Goal: Book appointment/travel/reservation

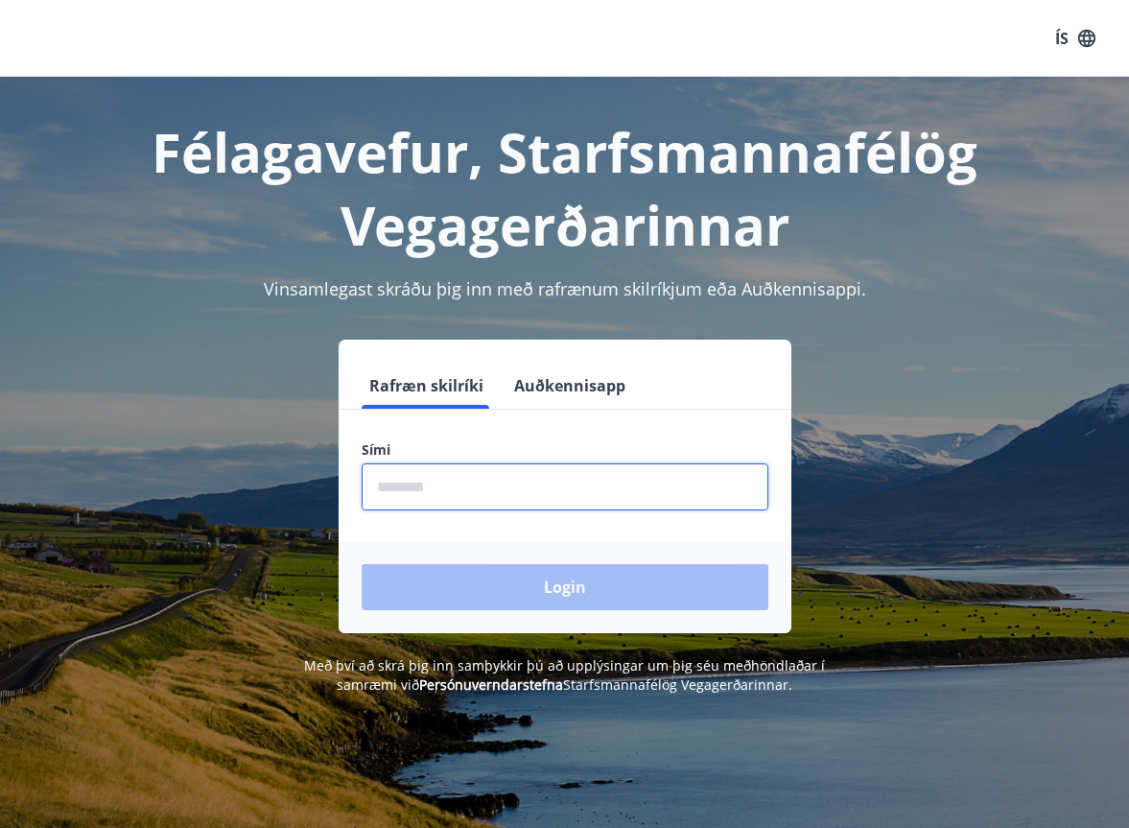
click at [417, 487] on input "phone" at bounding box center [565, 486] width 407 height 47
type input "********"
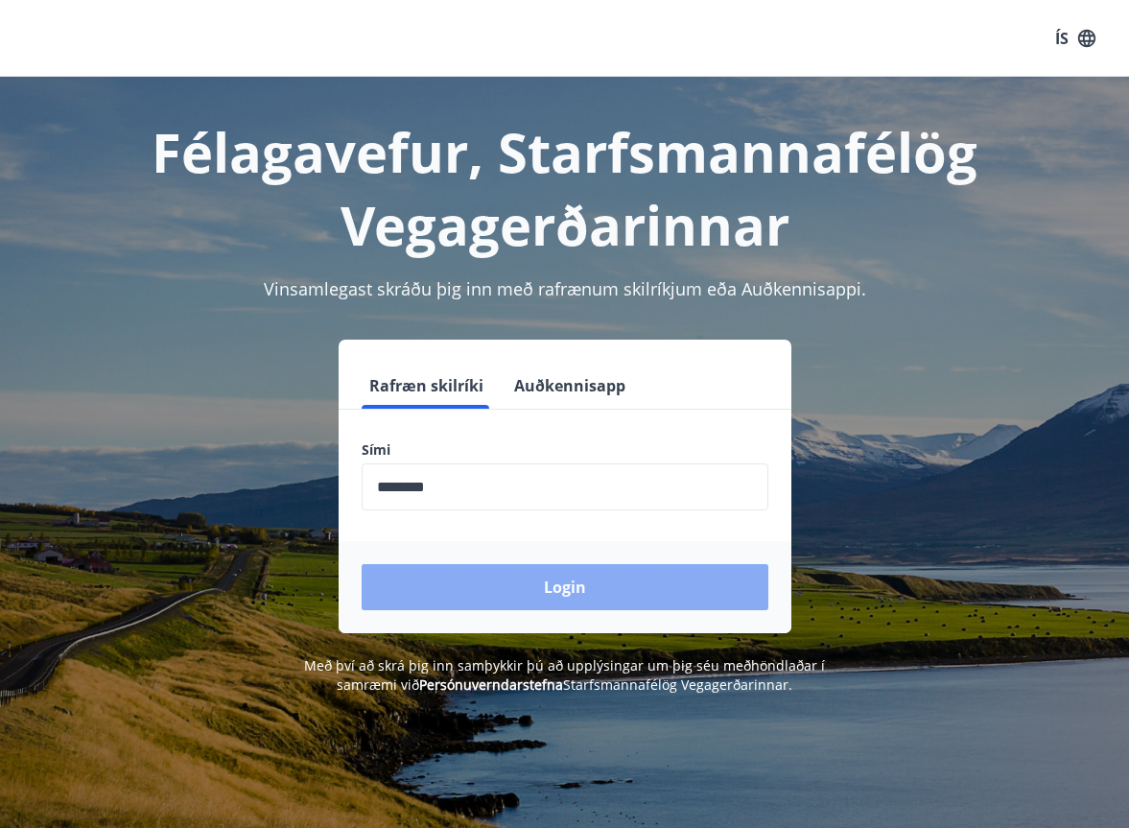
click at [506, 589] on button "Login" at bounding box center [565, 587] width 407 height 46
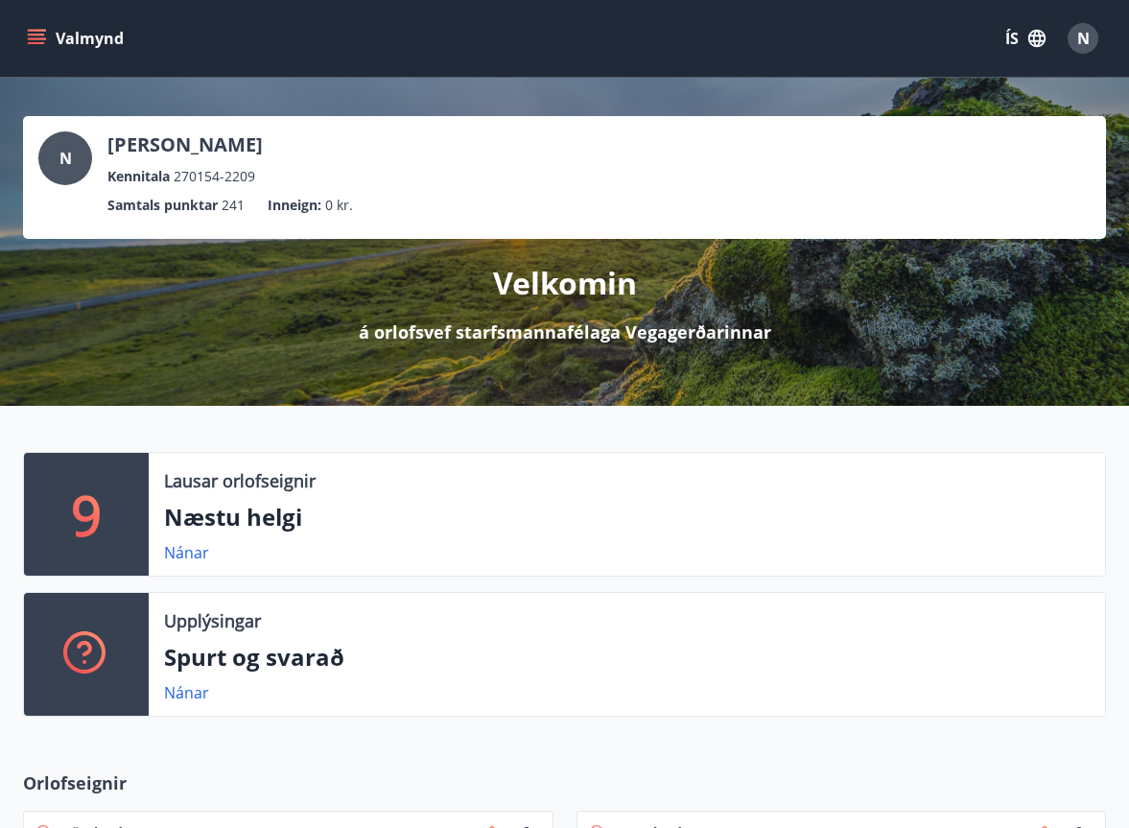
click at [37, 29] on icon "menu" at bounding box center [36, 38] width 19 height 19
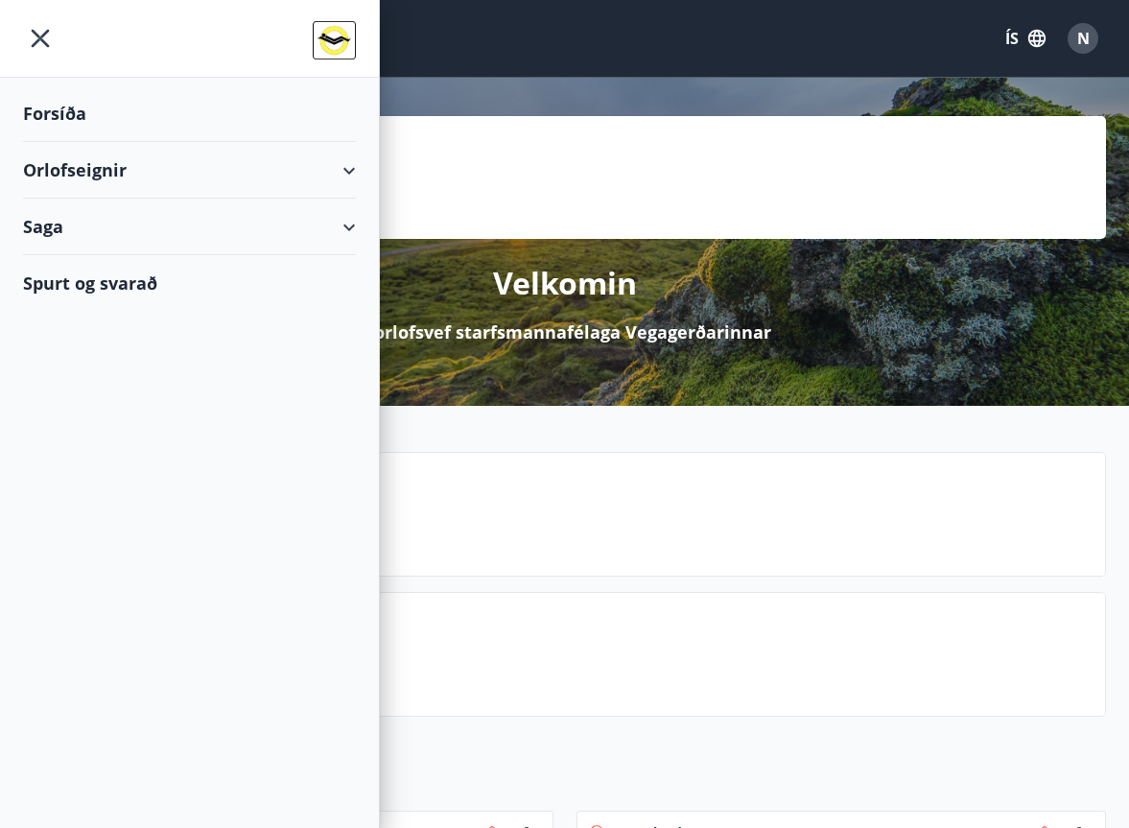
click at [64, 171] on div "Orlofseignir" at bounding box center [189, 170] width 333 height 57
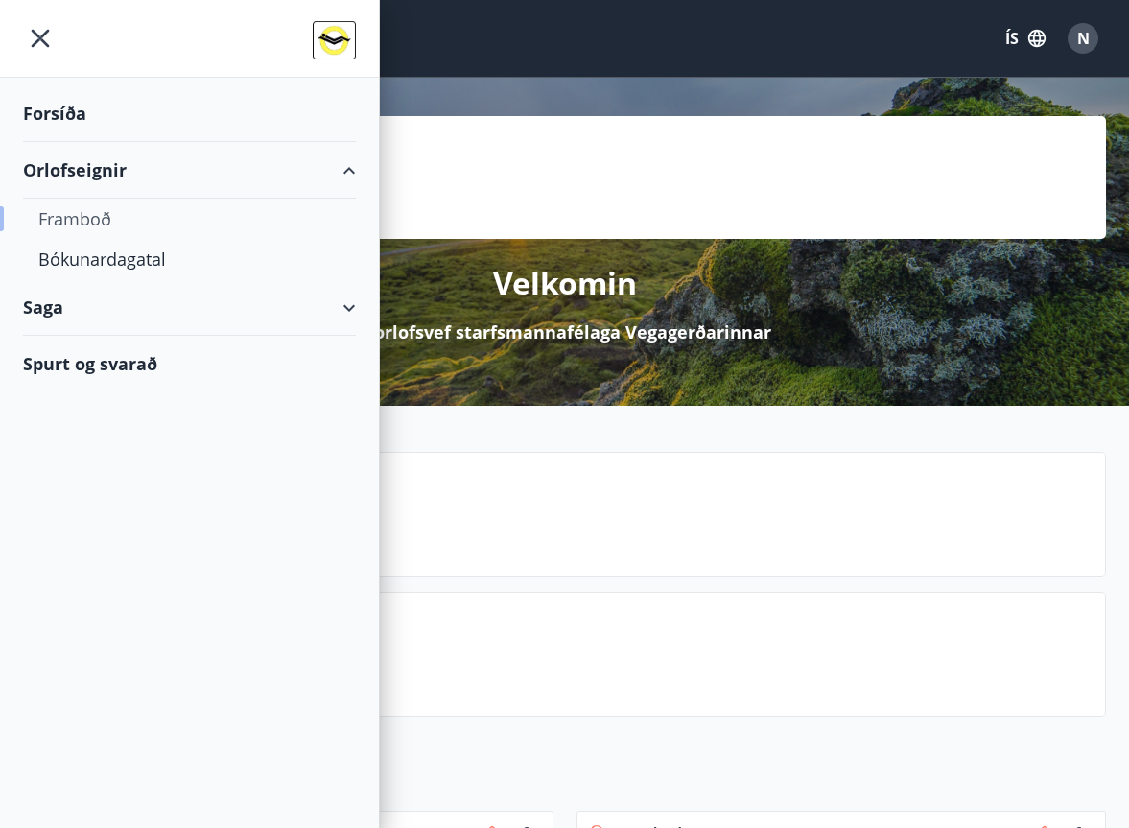
click at [74, 215] on div "Framboð" at bounding box center [189, 219] width 302 height 40
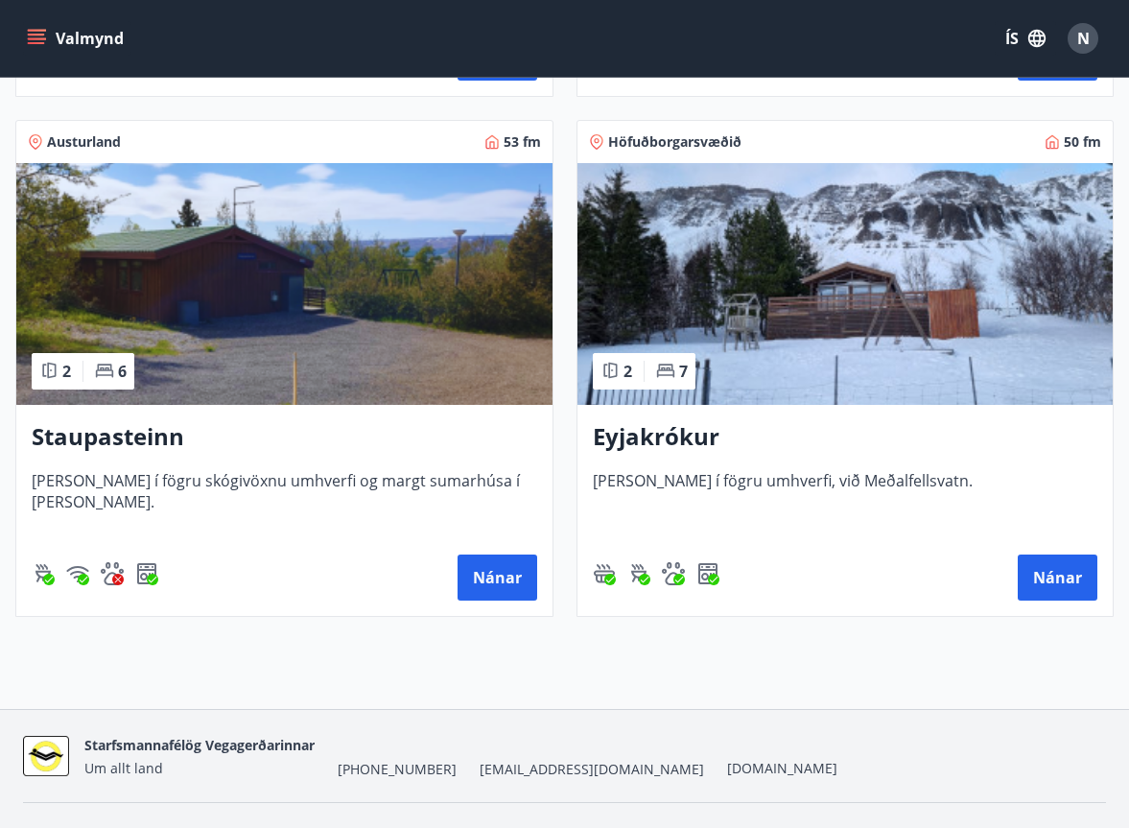
scroll to position [2427, 0]
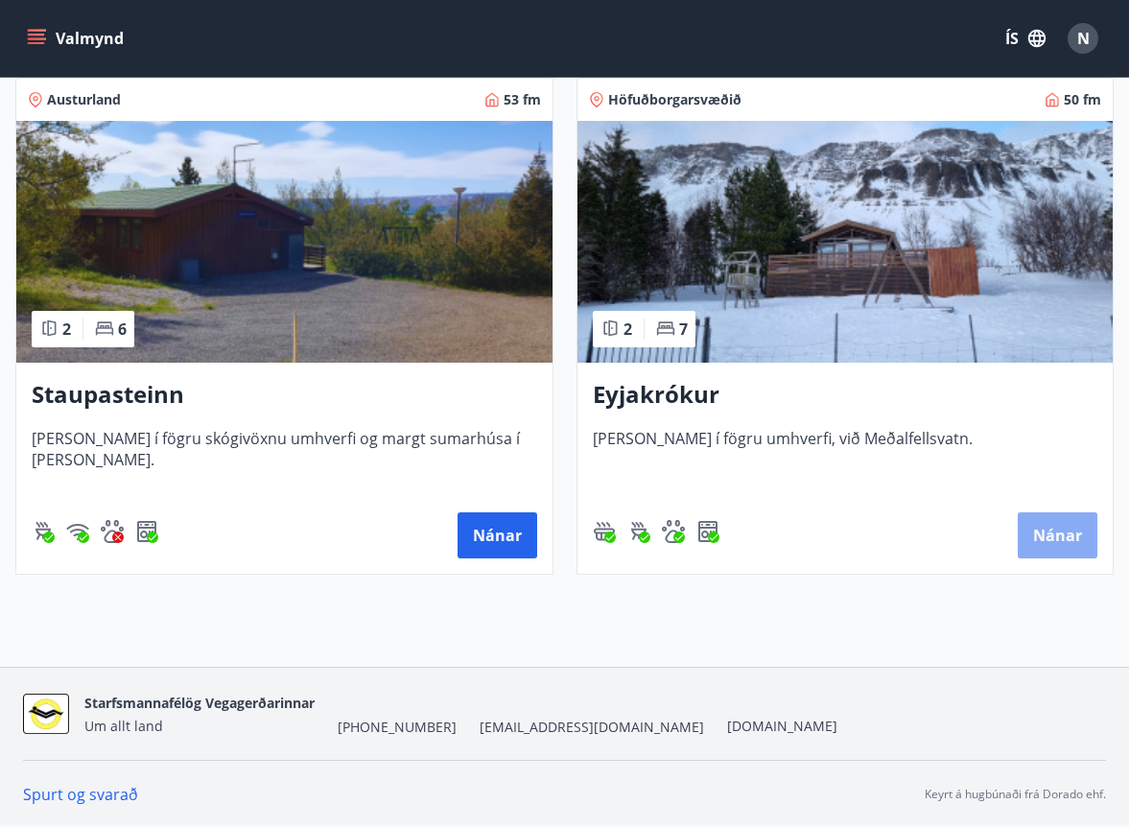
click at [1058, 530] on button "Nánar" at bounding box center [1058, 535] width 80 height 46
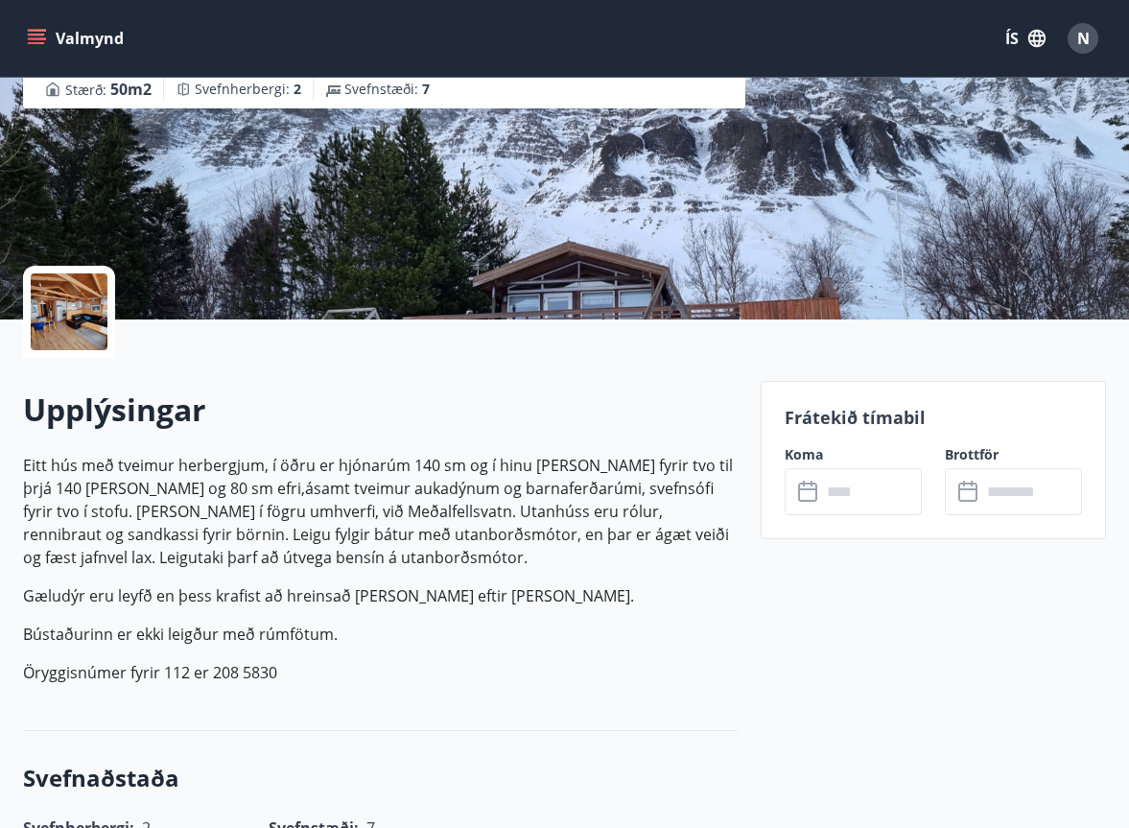
scroll to position [511, 0]
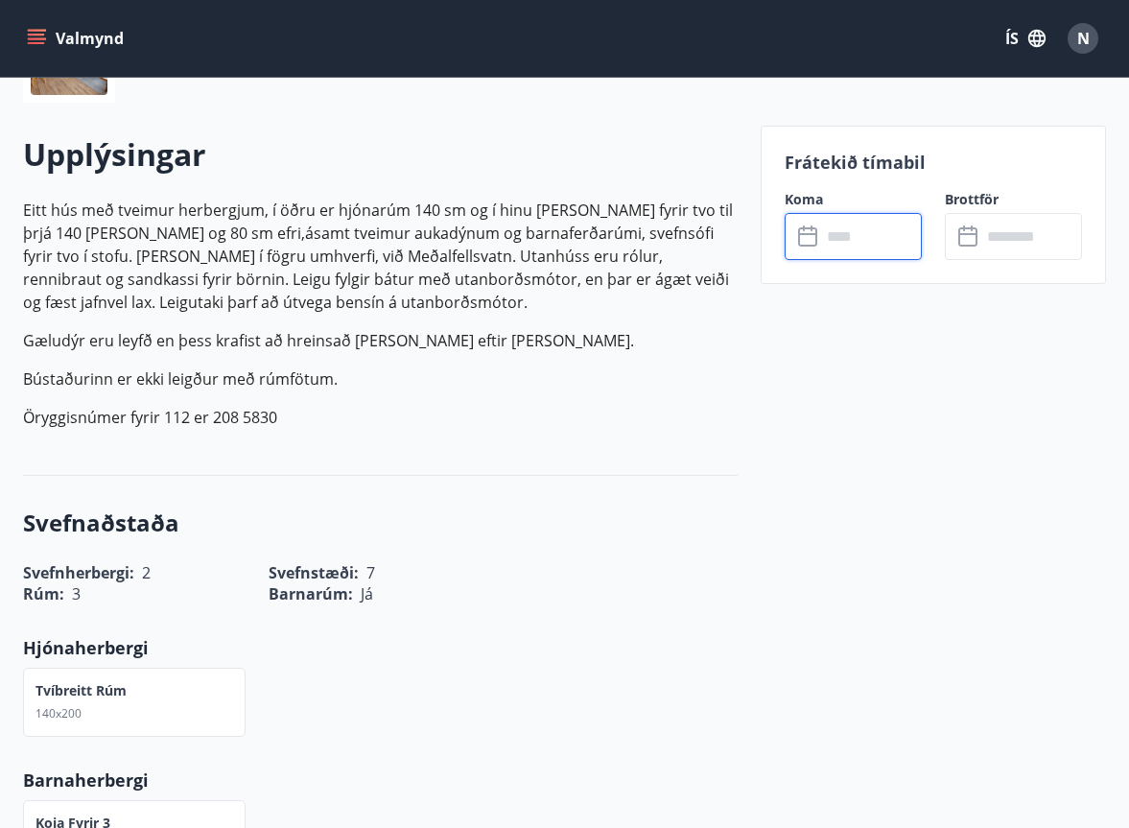
click at [845, 246] on input "text" at bounding box center [871, 236] width 101 height 47
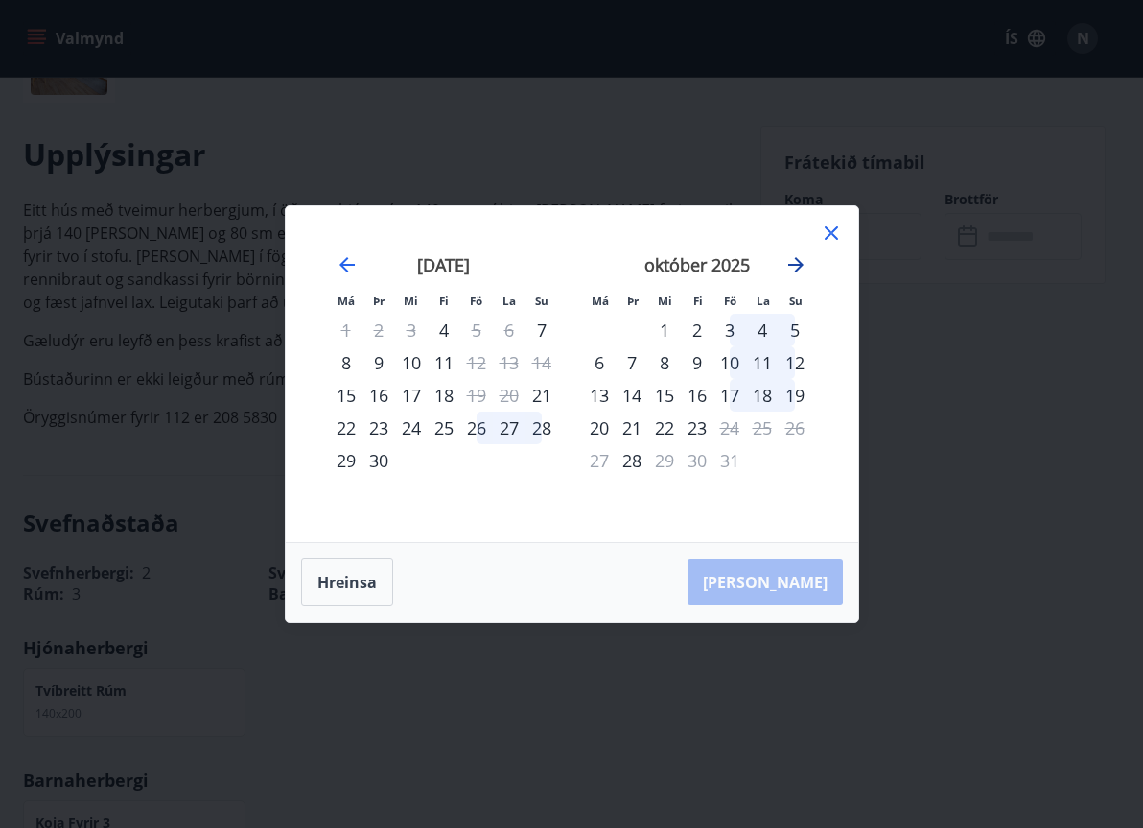
click at [795, 265] on icon "Move forward to switch to the next month." at bounding box center [796, 264] width 15 height 15
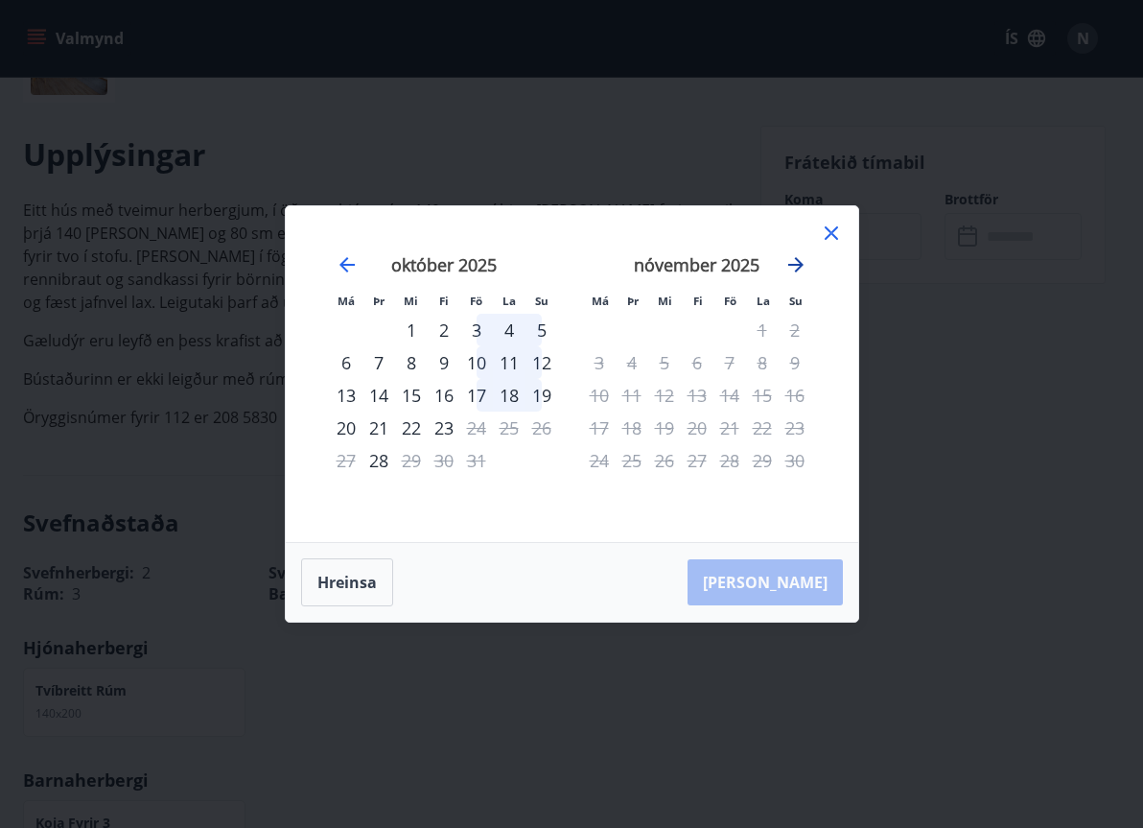
click at [795, 265] on icon "Move forward to switch to the next month." at bounding box center [796, 264] width 15 height 15
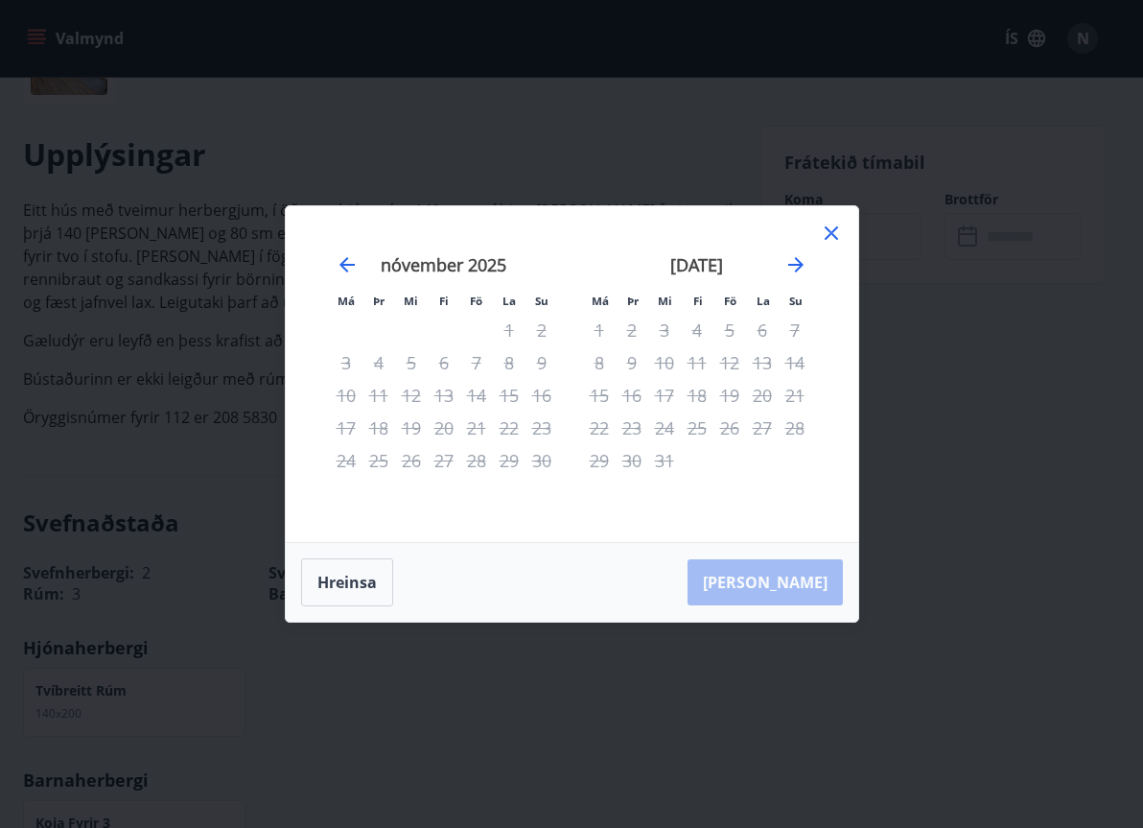
click at [830, 219] on div "Má Þr Mi Fi Fö La Su Má Þr Mi Fi Fö La Su október 2025 1 2 3 4 5 6 7 8 9 10 11 …" at bounding box center [572, 374] width 573 height 336
click at [826, 236] on icon at bounding box center [831, 233] width 23 height 23
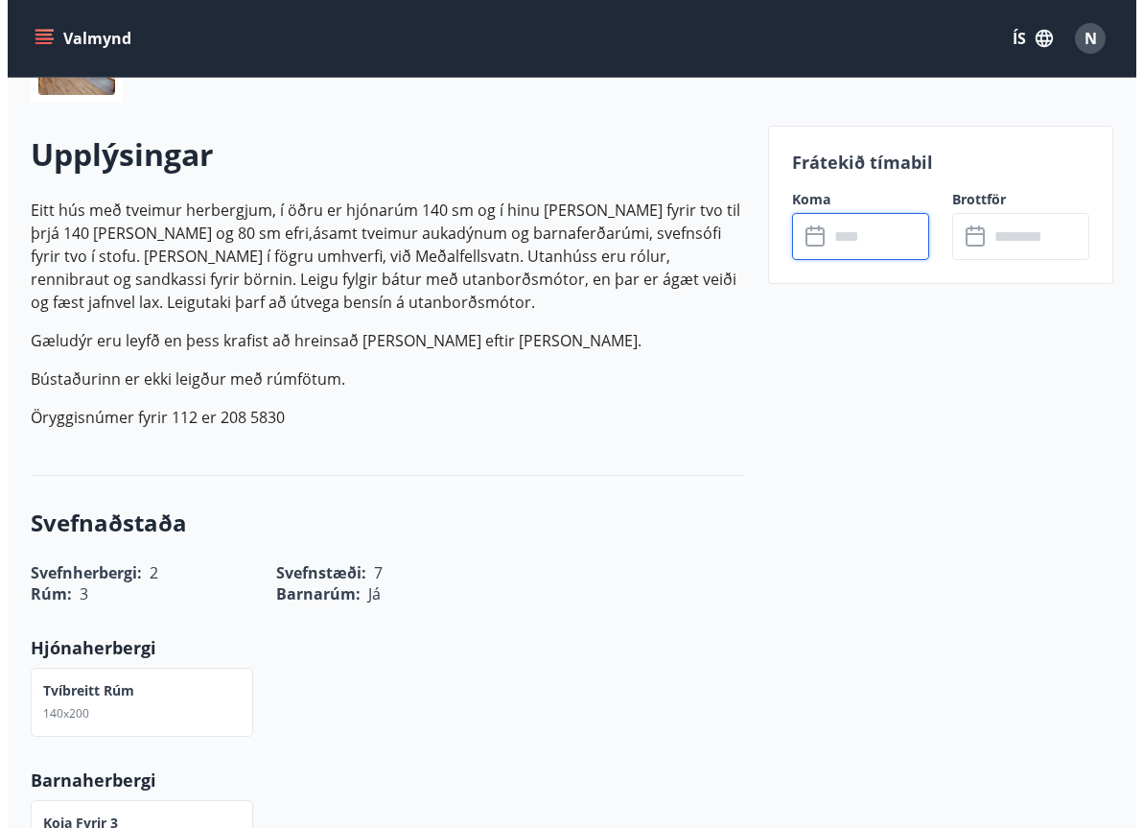
scroll to position [0, 0]
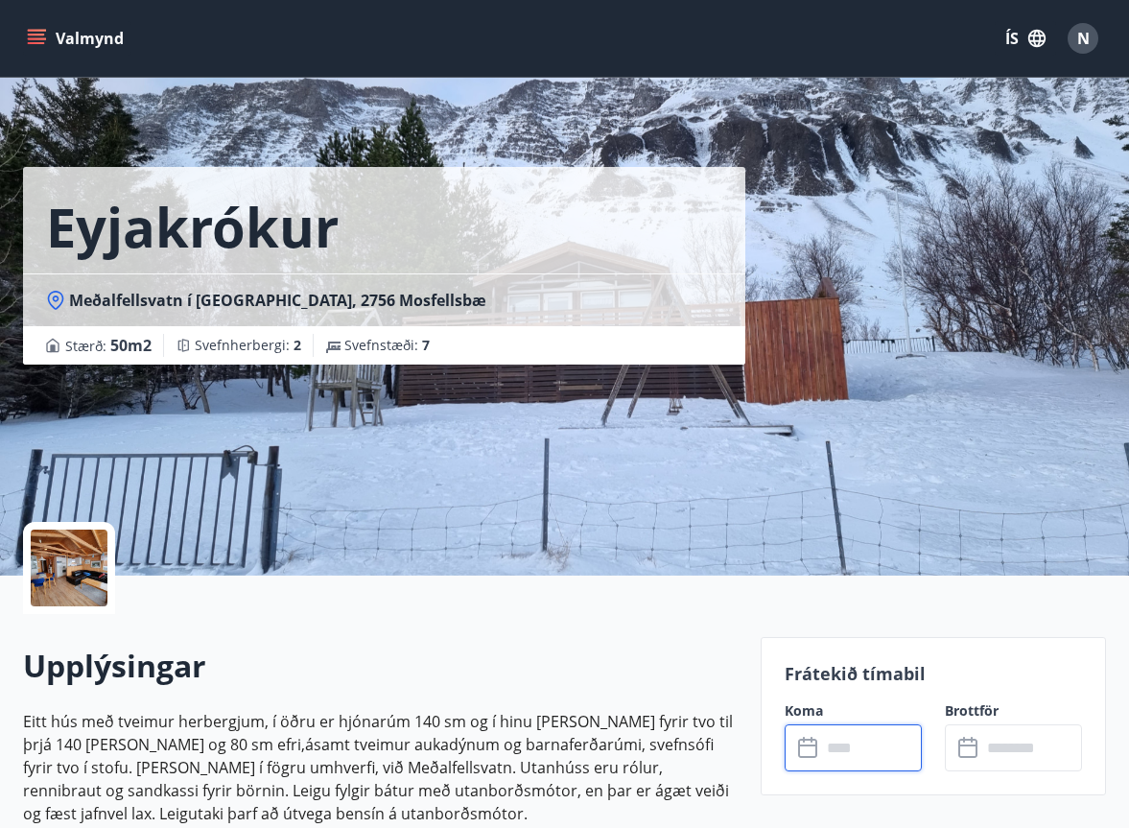
click at [1091, 38] on div "N" at bounding box center [1083, 38] width 31 height 31
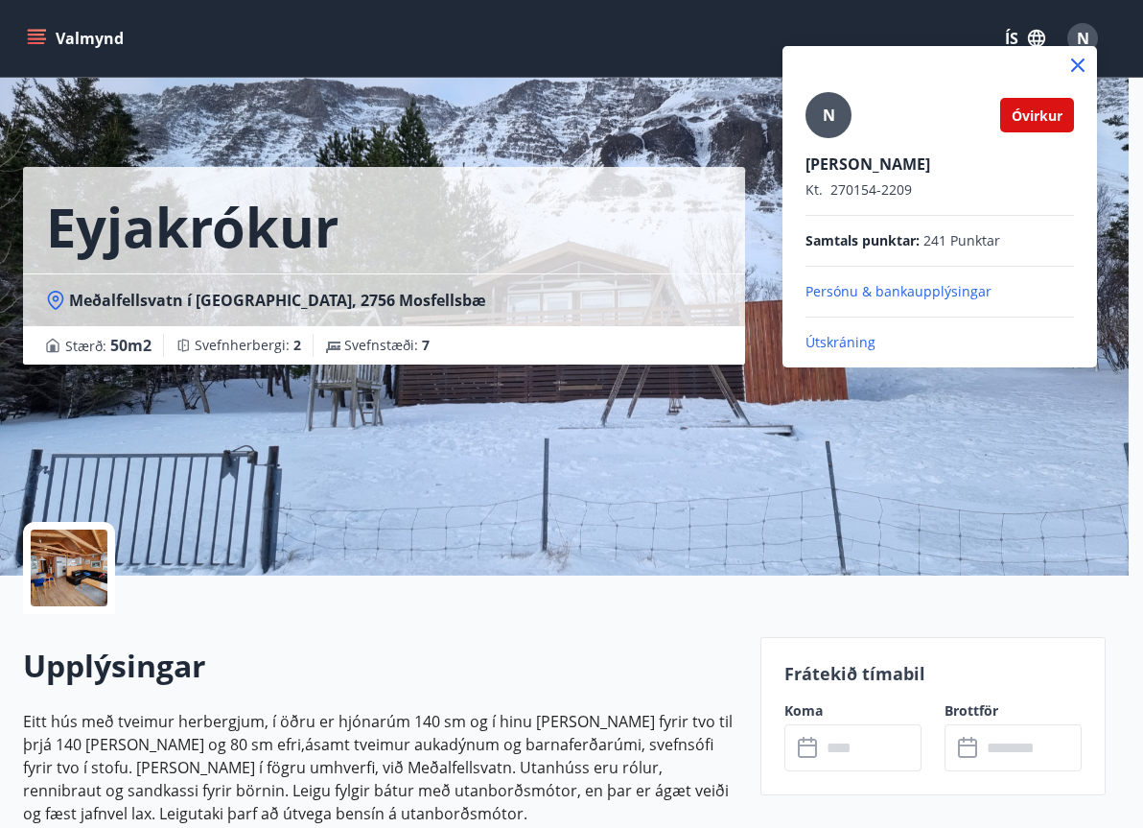
click at [851, 345] on p "Útskráning" at bounding box center [940, 342] width 269 height 19
